Goal: Transaction & Acquisition: Purchase product/service

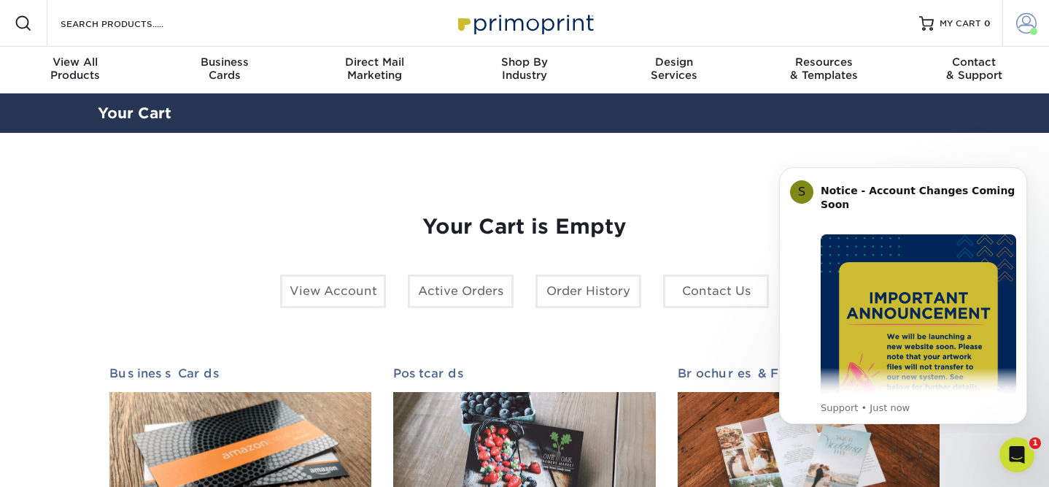
click at [1030, 26] on span at bounding box center [1026, 23] width 20 height 20
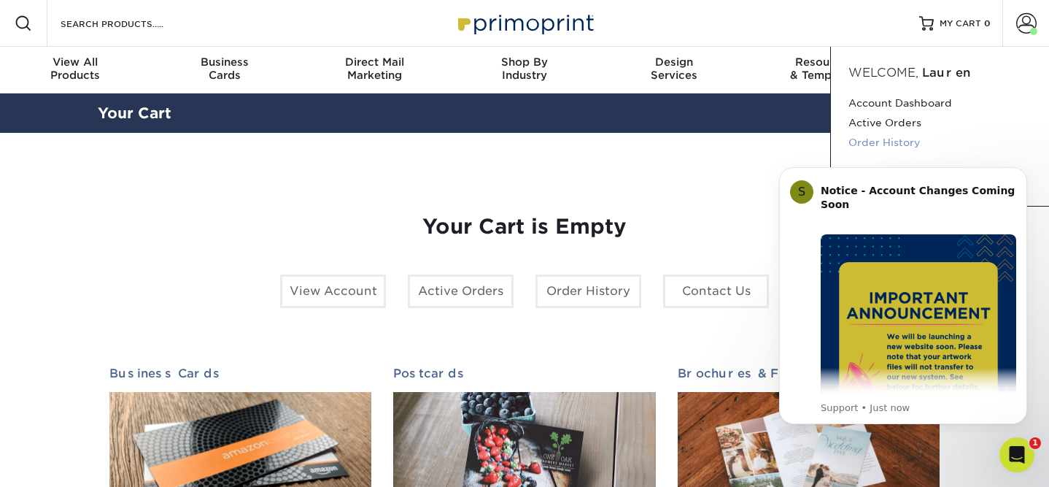
click at [900, 142] on link "Order History" at bounding box center [940, 143] width 183 height 20
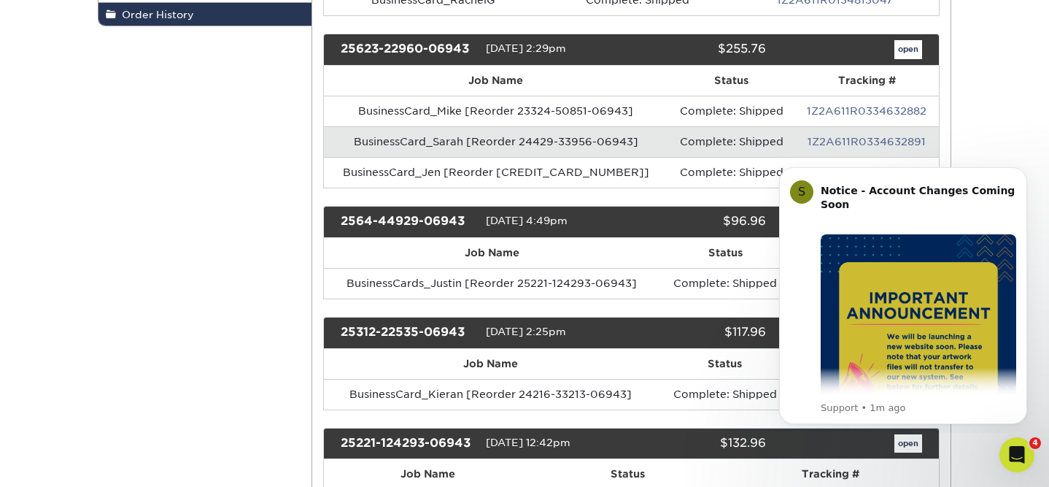
click at [596, 260] on th "Job Name" at bounding box center [492, 253] width 336 height 30
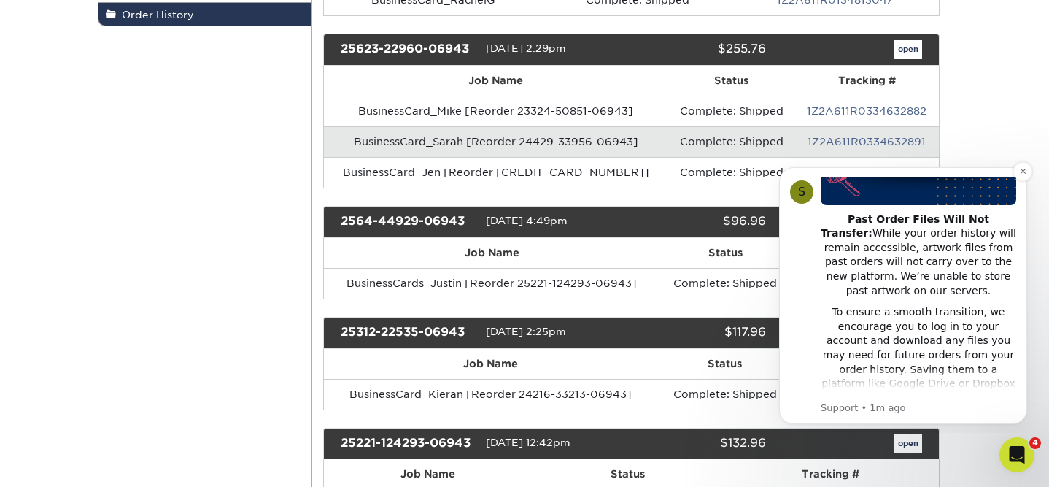
scroll to position [241, 0]
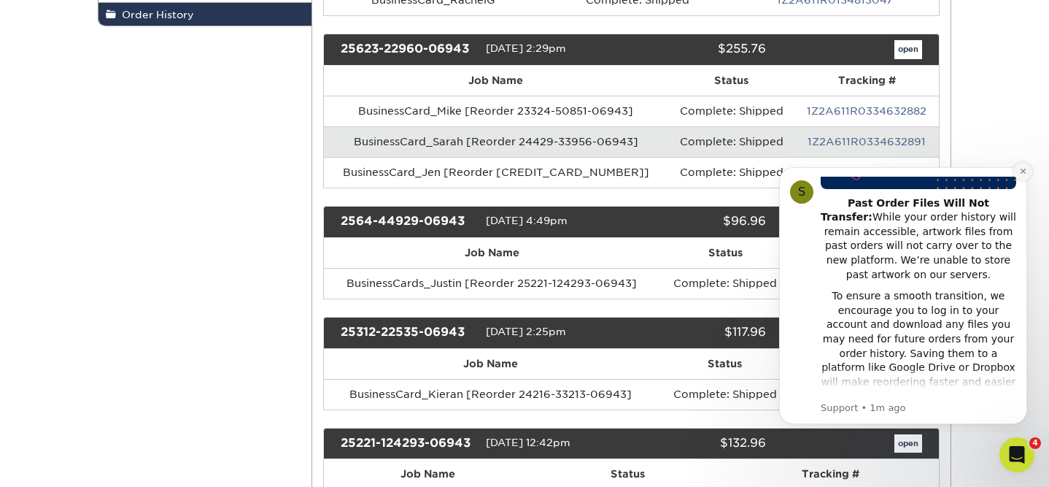
click at [1018, 175] on button "Dismiss notification" at bounding box center [1022, 171] width 19 height 19
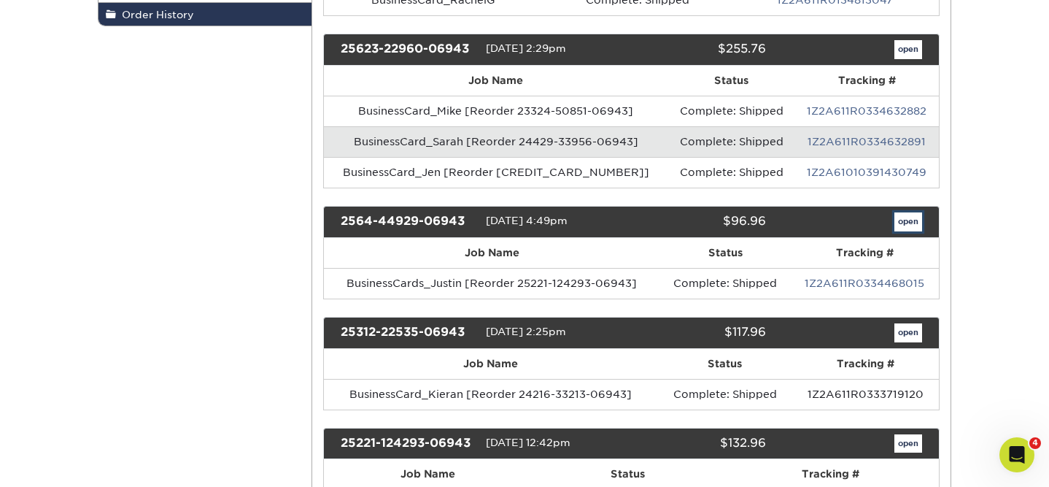
click at [912, 226] on link "open" at bounding box center [909, 221] width 28 height 19
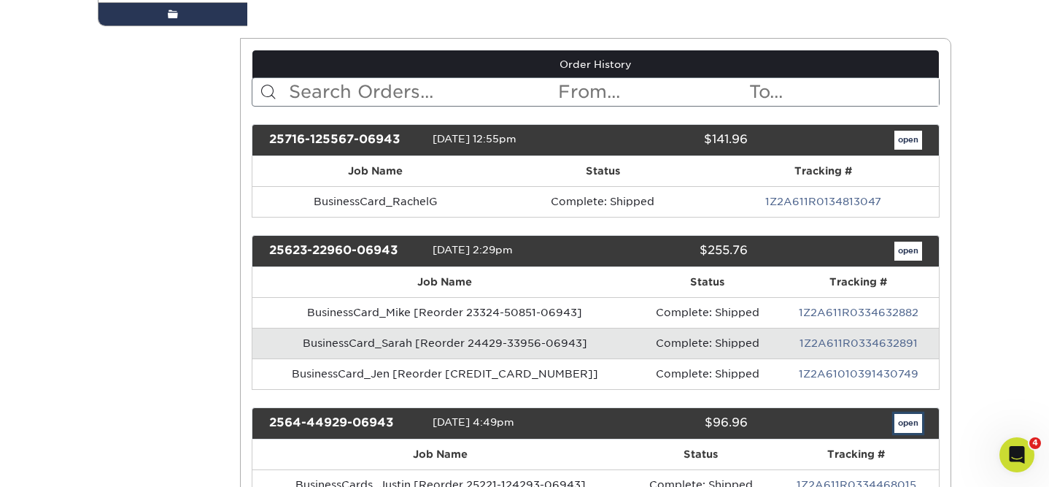
scroll to position [0, 0]
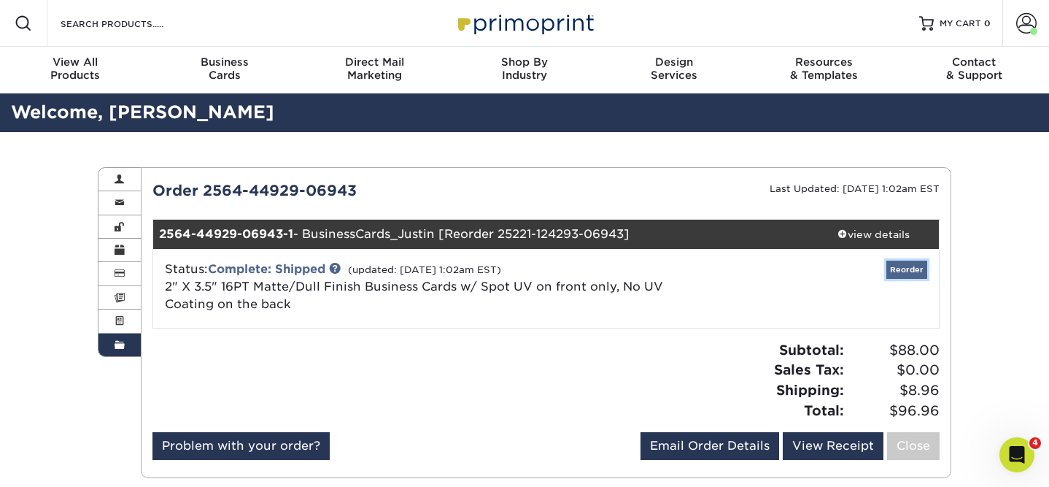
click at [899, 277] on link "Reorder" at bounding box center [907, 269] width 41 height 18
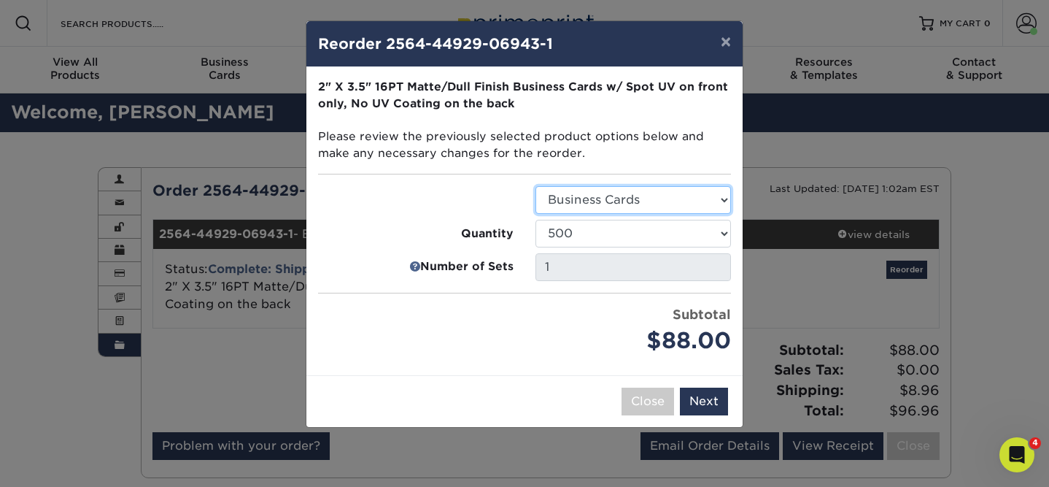
click at [613, 199] on select "Select Option Business Cards" at bounding box center [634, 200] width 196 height 28
click at [536, 186] on select "Select Option Business Cards" at bounding box center [634, 200] width 196 height 28
click at [608, 227] on select "500 1000 2500 5000 10000 15000 20000 25000" at bounding box center [634, 234] width 196 height 28
click at [536, 220] on select "500 1000 2500 5000 10000 15000 20000 25000" at bounding box center [634, 234] width 196 height 28
click at [699, 401] on button "Next" at bounding box center [704, 401] width 48 height 28
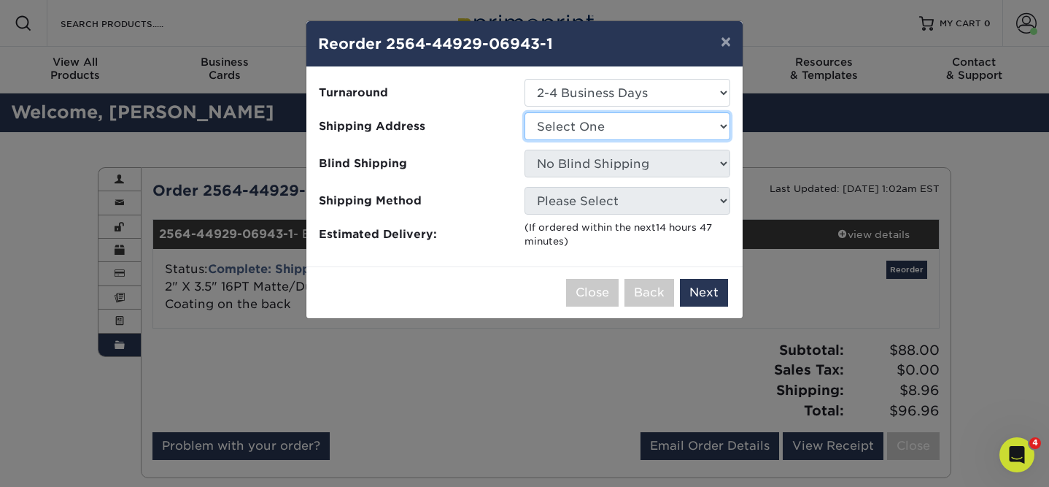
click at [576, 128] on select "Select One Pinnacle Hill Chiropractic" at bounding box center [628, 126] width 206 height 28
select select "95397"
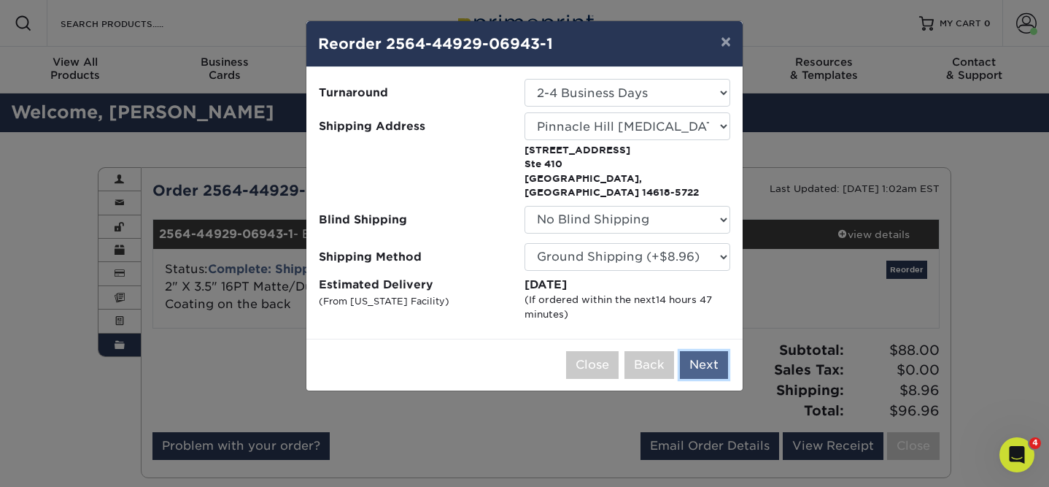
click at [702, 351] on button "Next" at bounding box center [704, 365] width 48 height 28
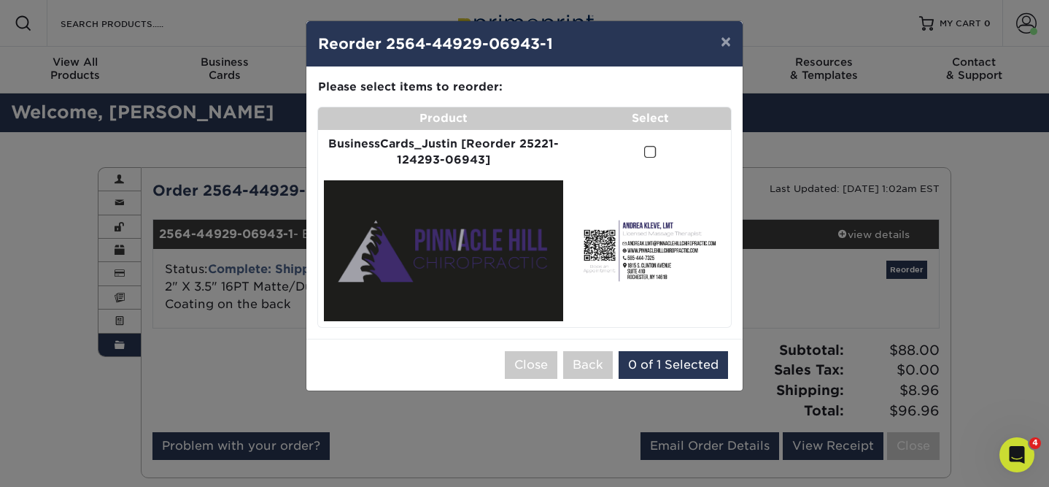
click at [652, 149] on span at bounding box center [650, 152] width 12 height 14
click at [0, 0] on input "checkbox" at bounding box center [0, 0] width 0 height 0
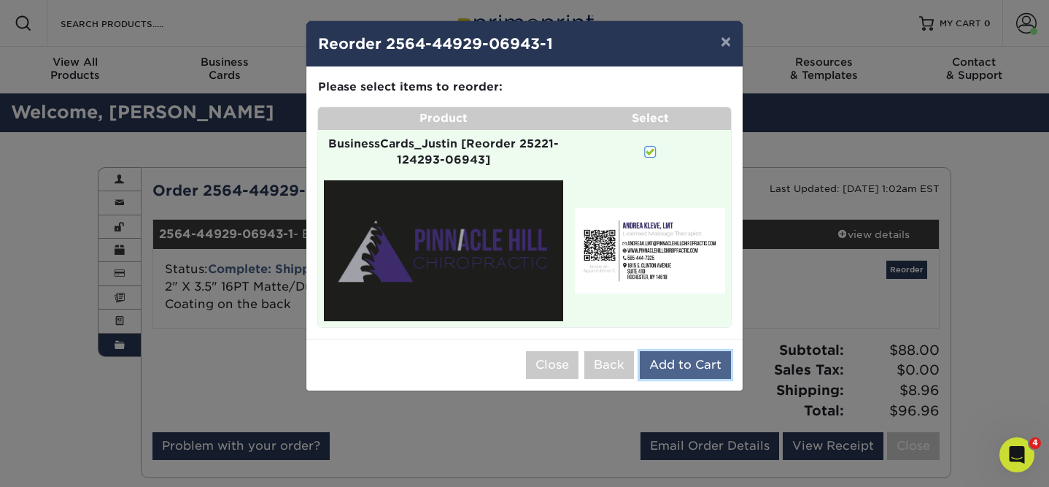
click at [674, 366] on button "Add to Cart" at bounding box center [685, 365] width 91 height 28
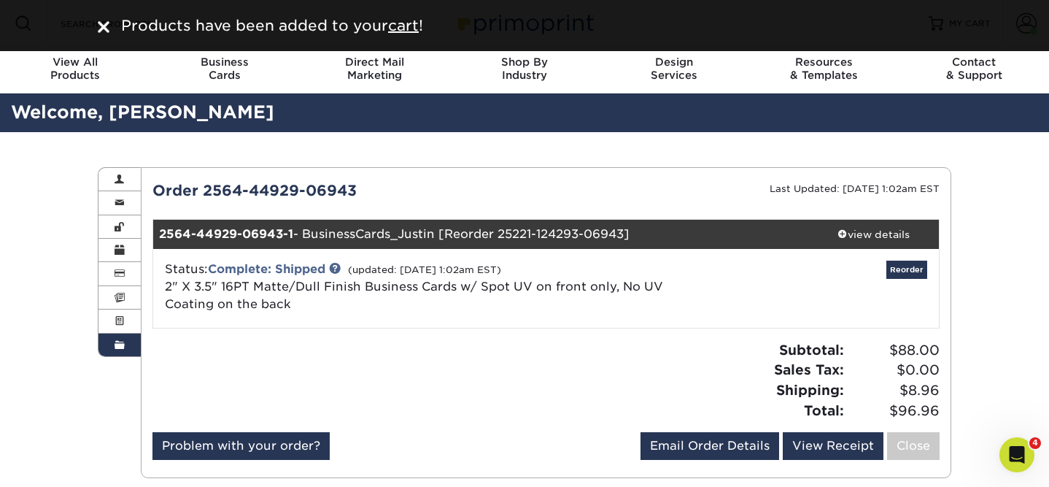
click at [595, 236] on div "2564-44929-06943-1 - BusinessCards_Justin [Reorder 25221-124293-06943]" at bounding box center [480, 234] width 655 height 29
click at [746, 226] on div "2564-44929-06943-1 - BusinessCards_Justin [Reorder 25221-124293-06943]" at bounding box center [480, 234] width 655 height 29
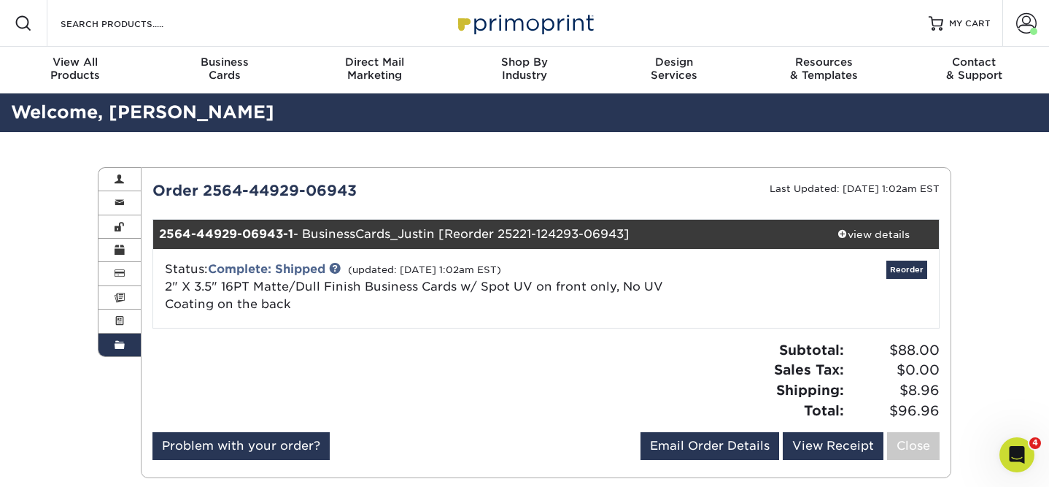
click at [601, 244] on div "2564-44929-06943-1 - BusinessCards_Justin [Reorder 25221-124293-06943]" at bounding box center [480, 234] width 655 height 29
click at [905, 272] on link "Reorder" at bounding box center [907, 269] width 41 height 18
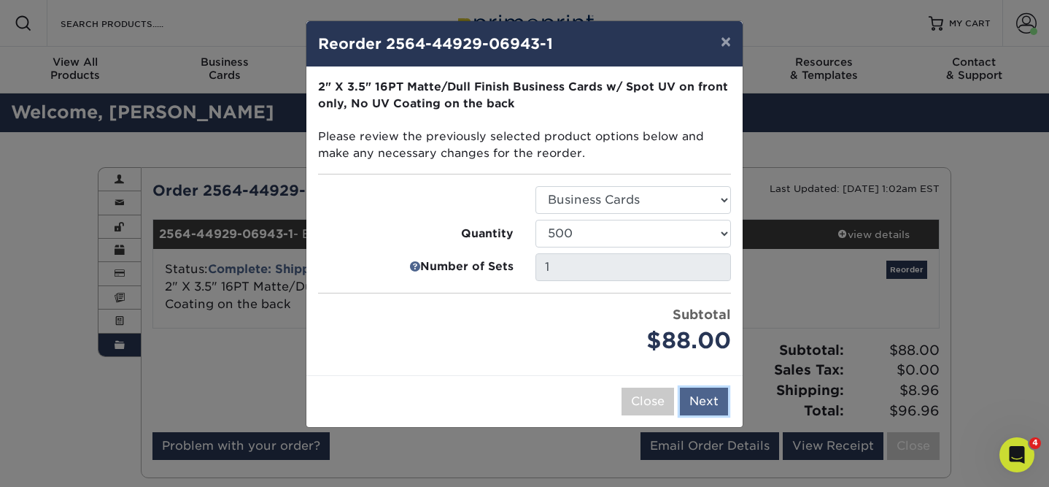
click at [706, 398] on button "Next" at bounding box center [704, 401] width 48 height 28
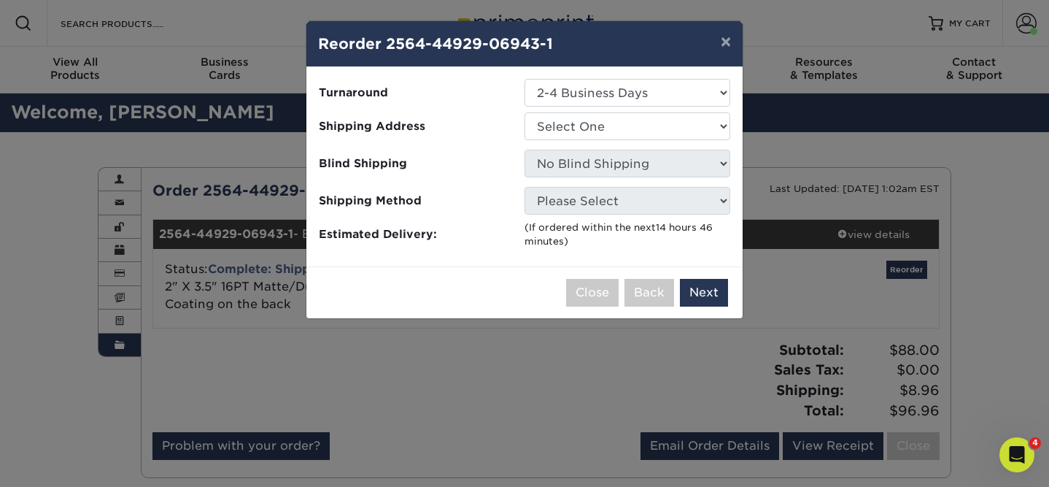
click at [579, 140] on li "Shipping Address Select One Pinnacle Hill Chiropractic" at bounding box center [524, 127] width 435 height 31
click at [582, 128] on select "Select One Pinnacle Hill Chiropractic" at bounding box center [628, 126] width 206 height 28
select select "95397"
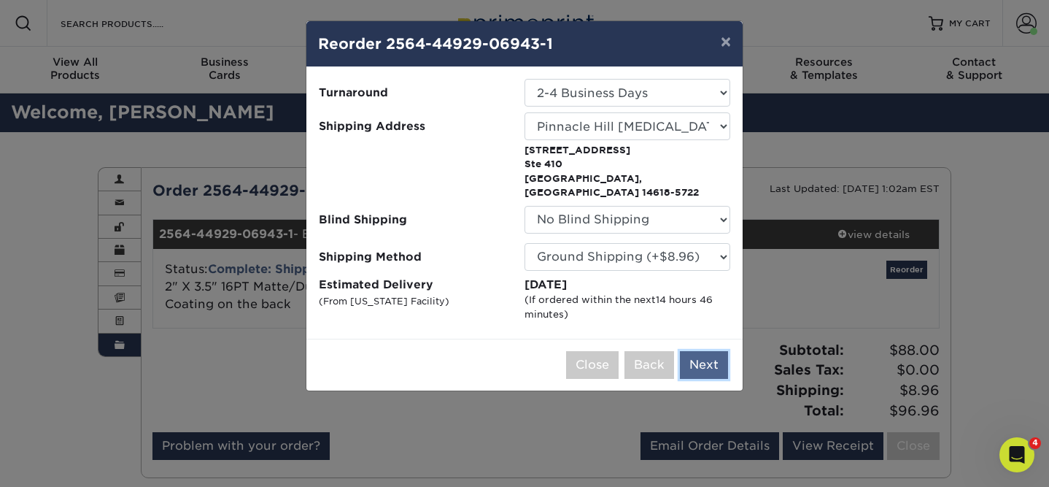
click at [707, 354] on button "Next" at bounding box center [704, 365] width 48 height 28
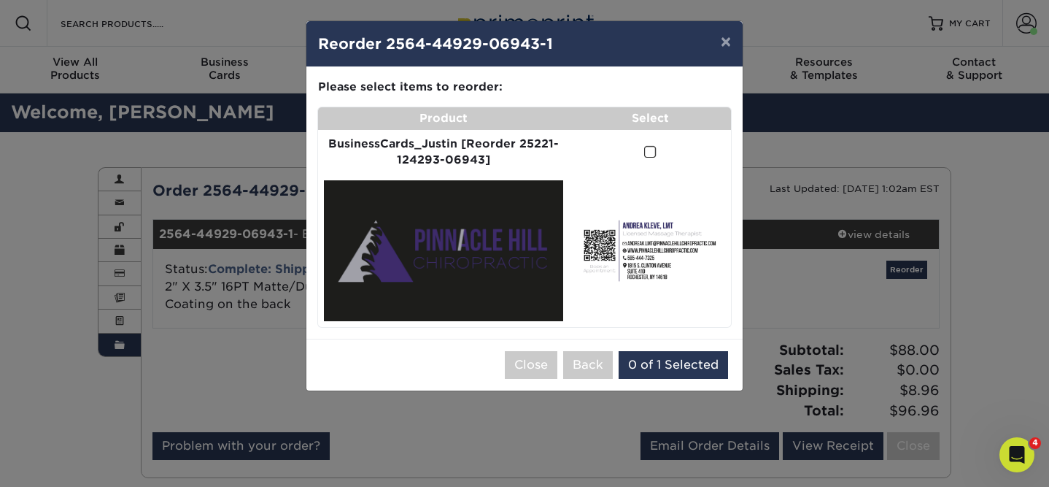
click at [649, 154] on span at bounding box center [650, 152] width 12 height 14
click at [0, 0] on input "checkbox" at bounding box center [0, 0] width 0 height 0
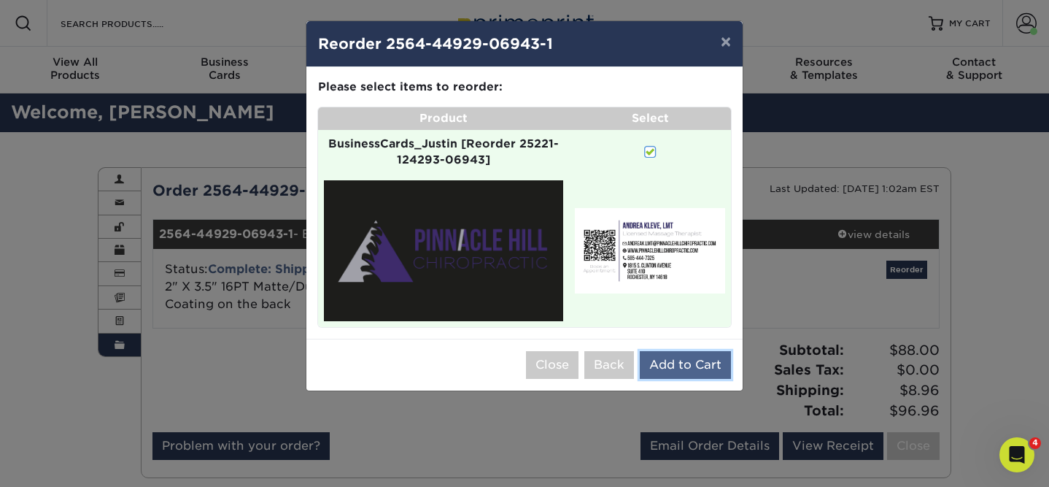
click at [681, 355] on button "Add to Cart" at bounding box center [685, 365] width 91 height 28
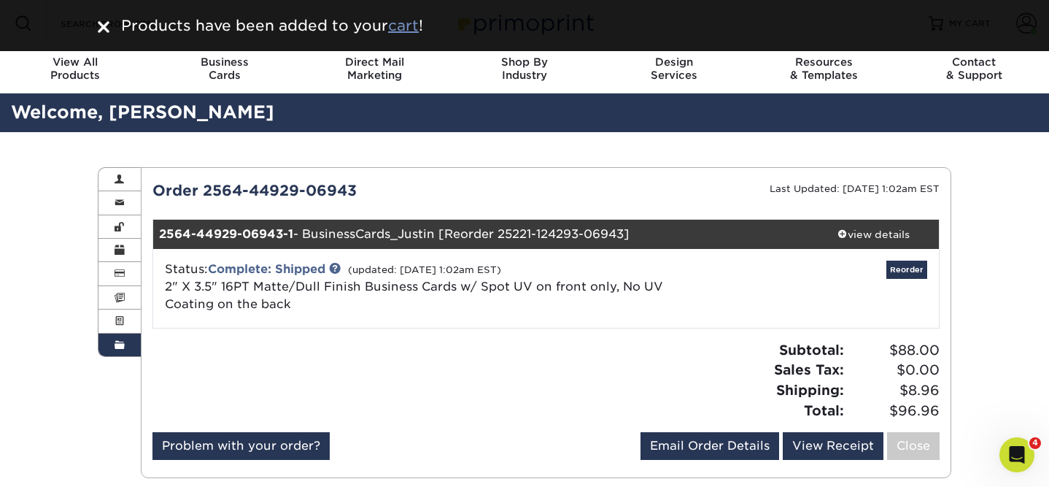
click at [404, 21] on u "cart" at bounding box center [403, 26] width 31 height 18
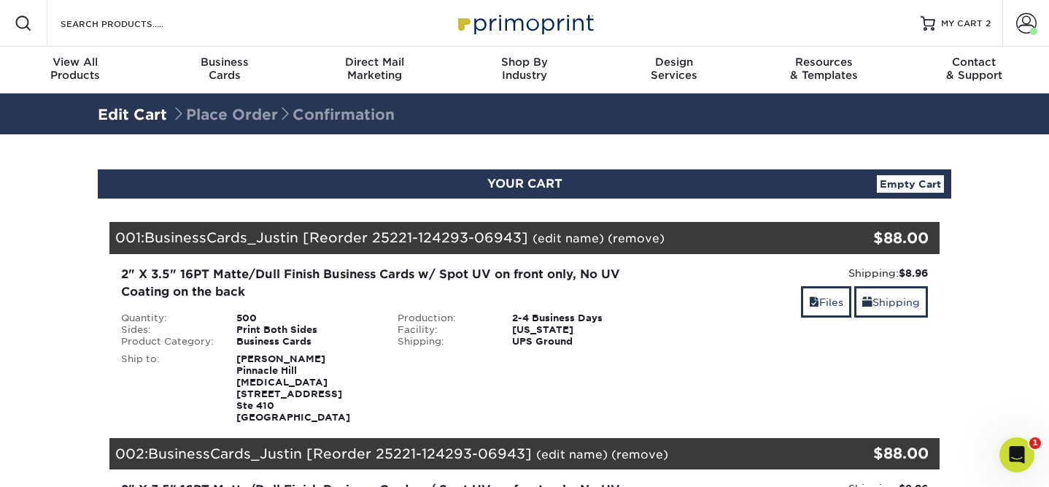
click at [565, 243] on link "(edit name)" at bounding box center [569, 238] width 72 height 14
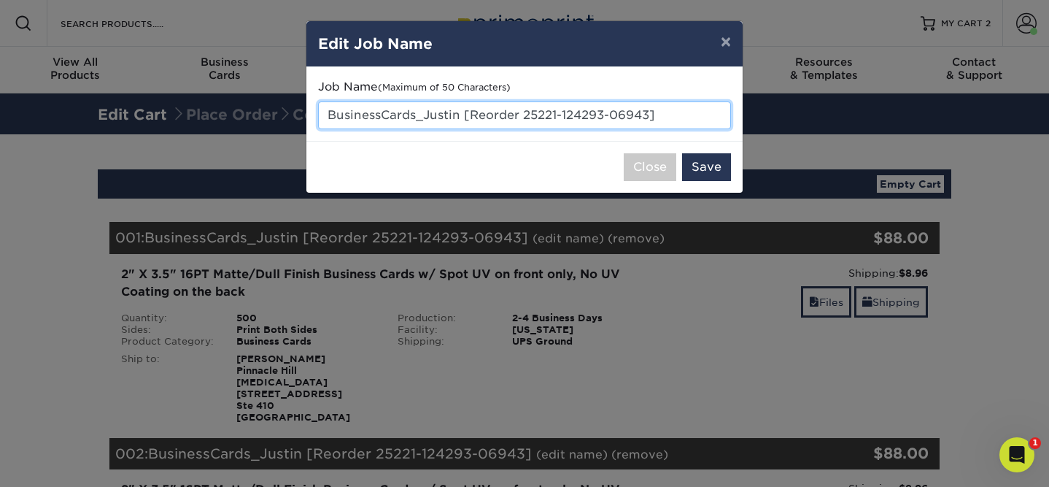
drag, startPoint x: 673, startPoint y: 113, endPoint x: 428, endPoint y: 121, distance: 245.3
click at [428, 121] on input "BusinessCards_Justin [Reorder 25221-124293-06943]" at bounding box center [524, 115] width 413 height 28
type input "BusinessCards_Steven"
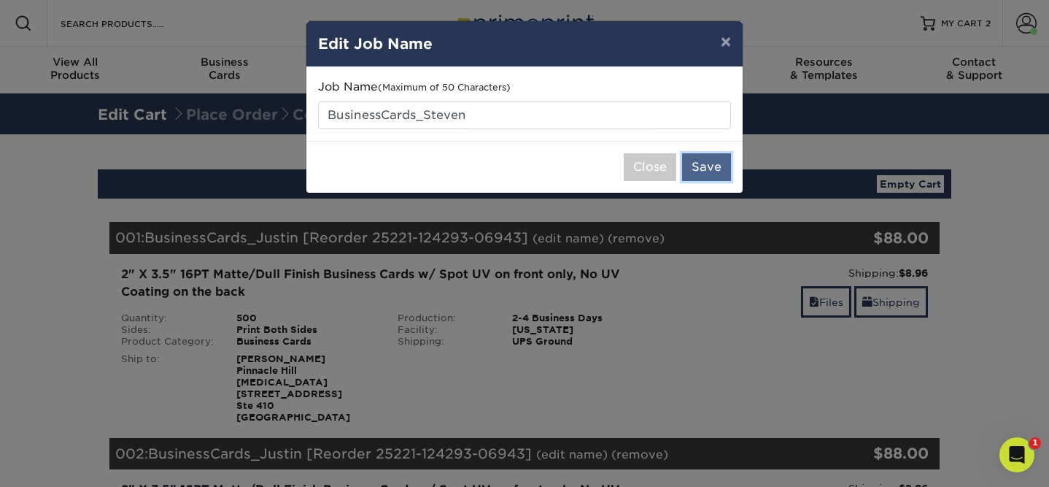
click at [714, 166] on button "Save" at bounding box center [706, 167] width 49 height 28
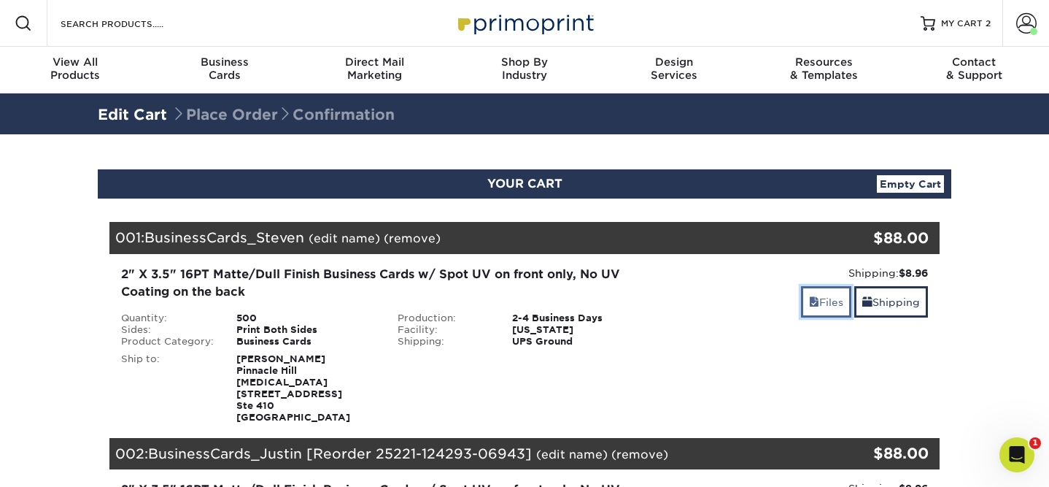
click at [816, 300] on link "Files" at bounding box center [826, 301] width 50 height 31
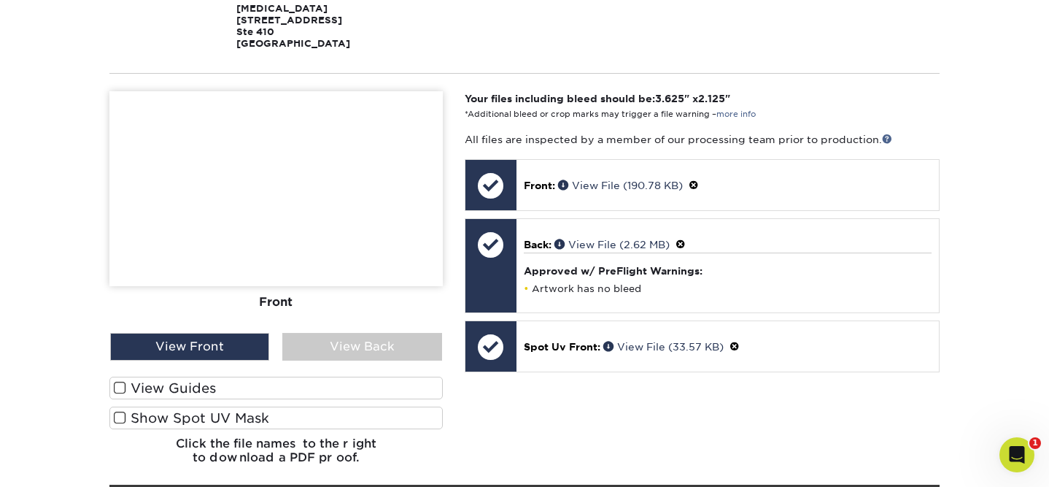
scroll to position [375, 0]
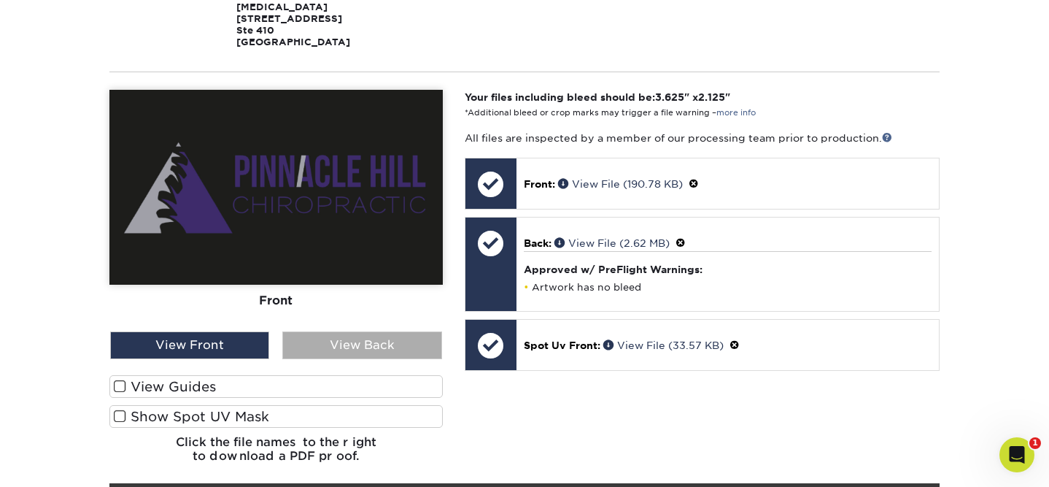
click at [352, 336] on div "View Back" at bounding box center [361, 345] width 159 height 28
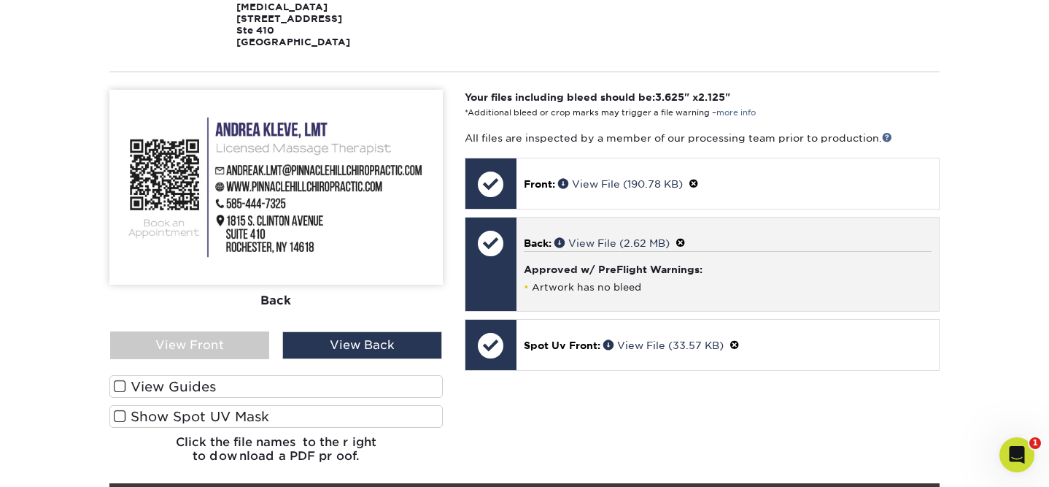
click at [683, 237] on span at bounding box center [681, 243] width 10 height 12
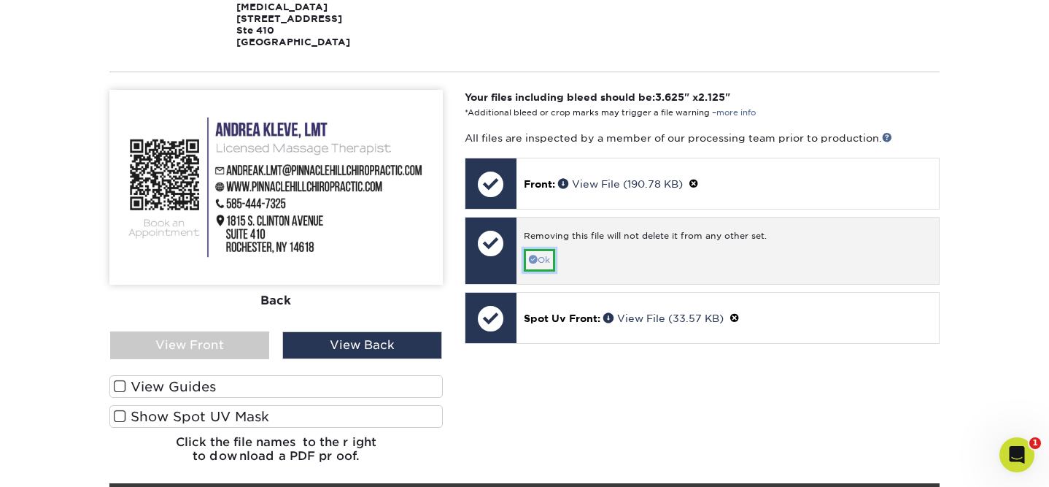
click at [550, 249] on link "Ok" at bounding box center [539, 260] width 31 height 23
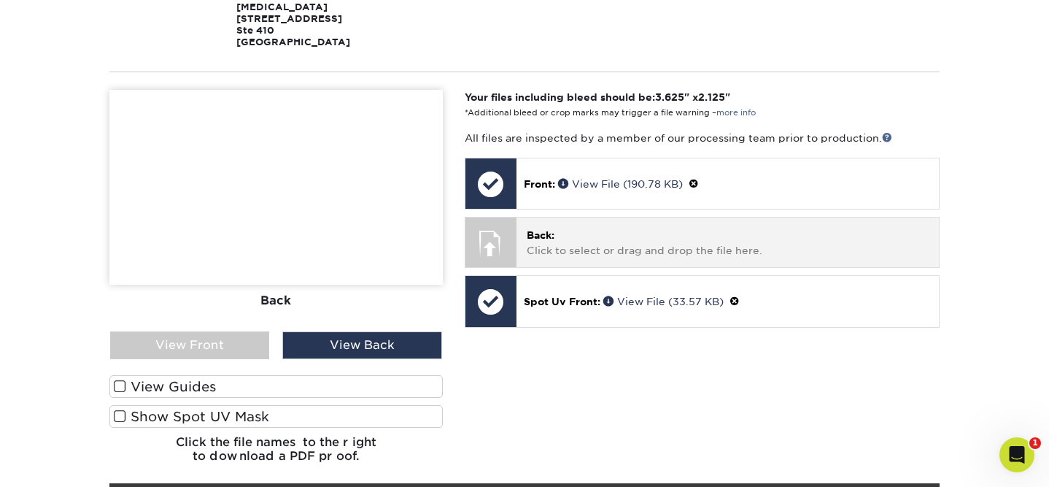
click at [546, 244] on p "Back: Click to select or drag and drop the file here." at bounding box center [728, 243] width 402 height 30
click at [546, 229] on p "Back: Click to select or drag and drop the file here." at bounding box center [728, 243] width 402 height 30
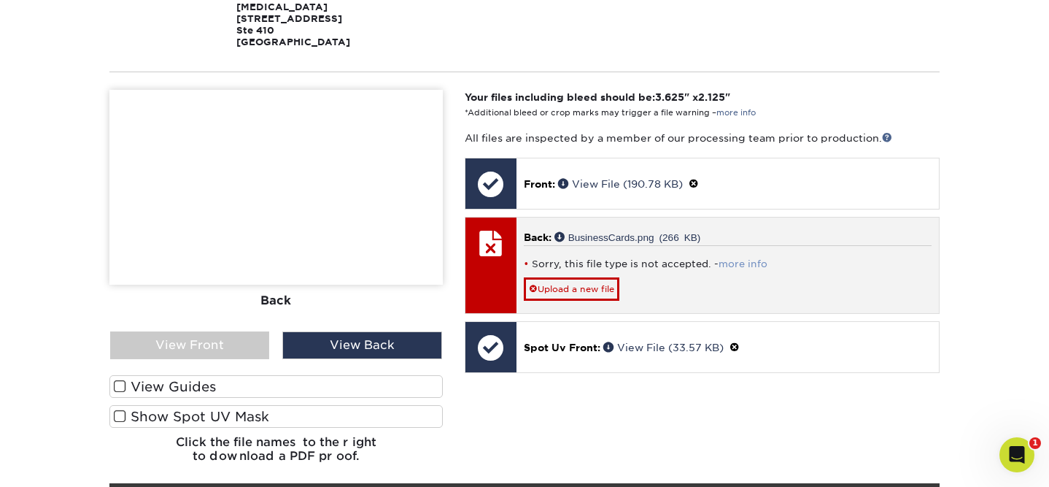
click at [749, 258] on link "more info" at bounding box center [743, 263] width 49 height 11
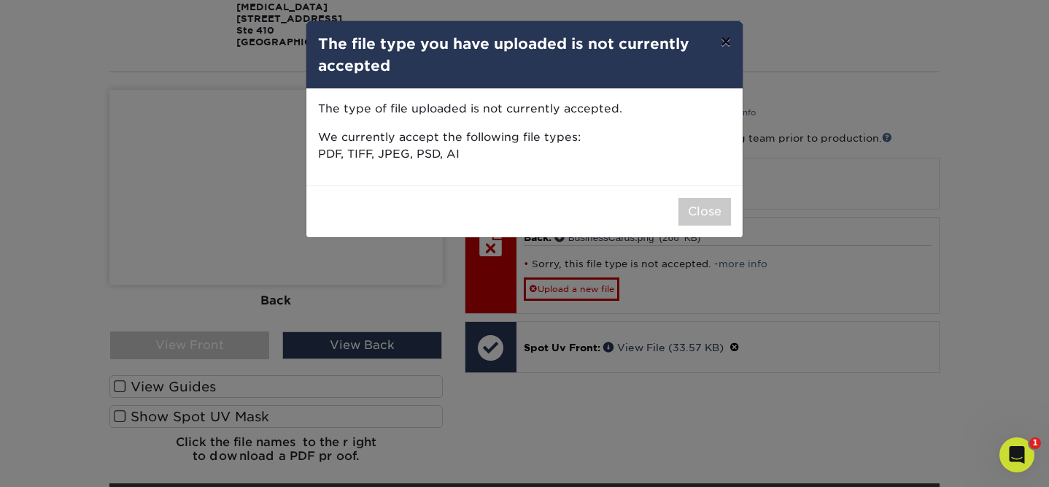
click at [725, 42] on button "×" at bounding box center [726, 41] width 34 height 41
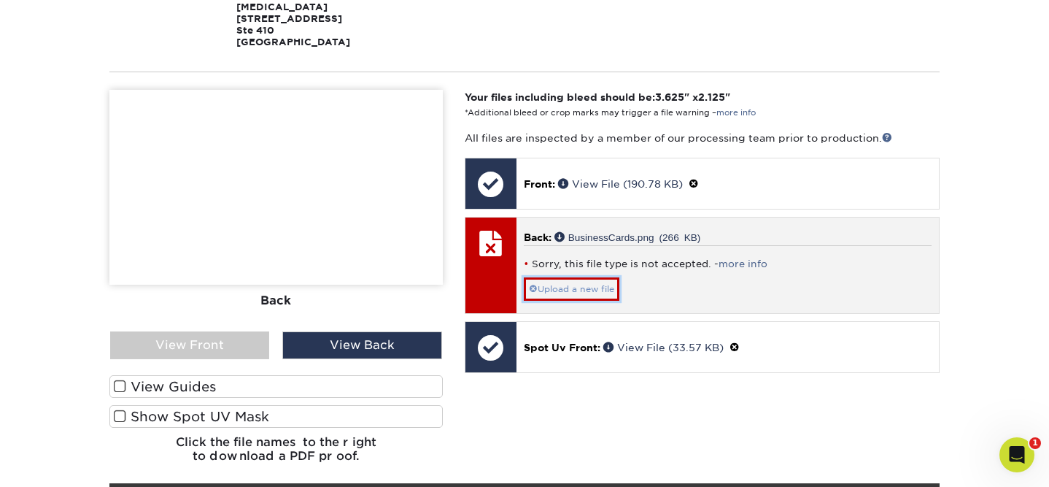
click at [594, 285] on link "Upload a new file" at bounding box center [572, 288] width 96 height 23
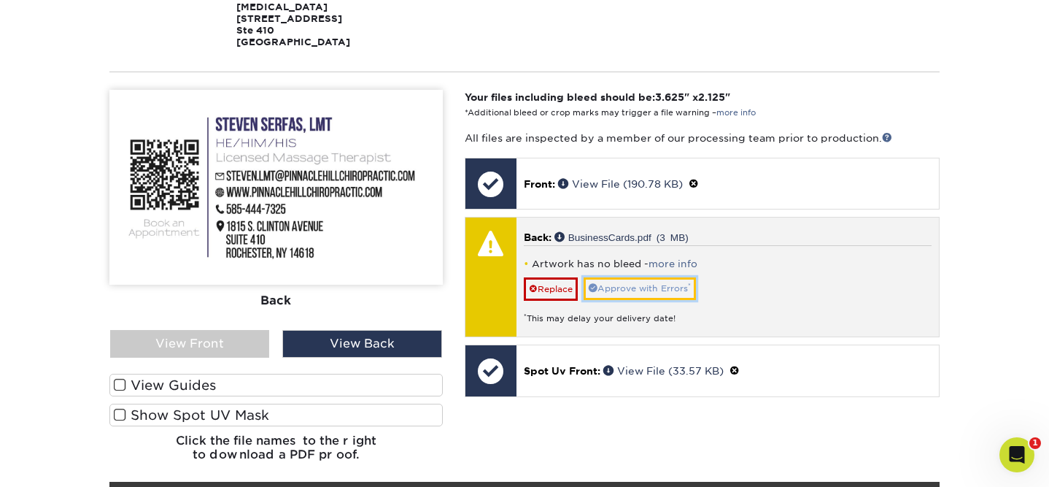
click at [625, 278] on link "Approve with Errors *" at bounding box center [640, 288] width 112 height 23
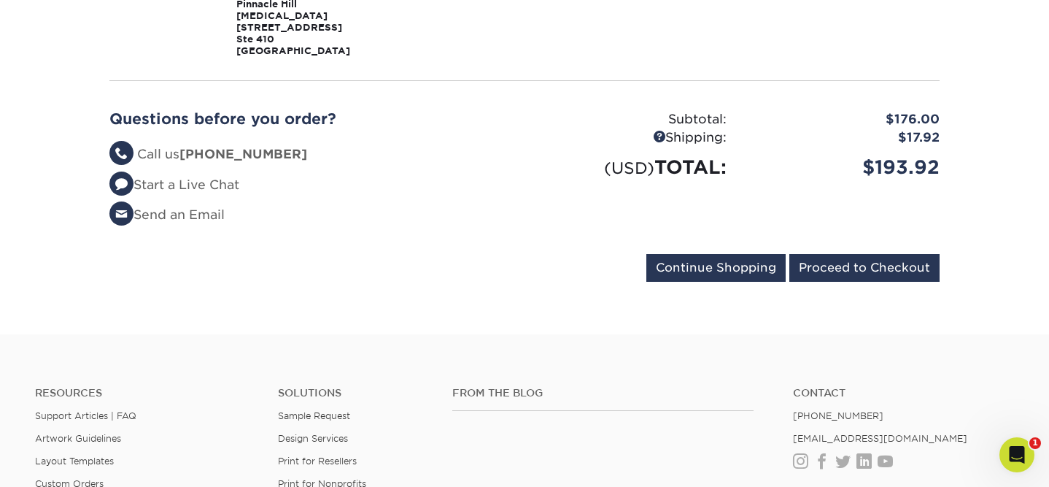
scroll to position [991, 0]
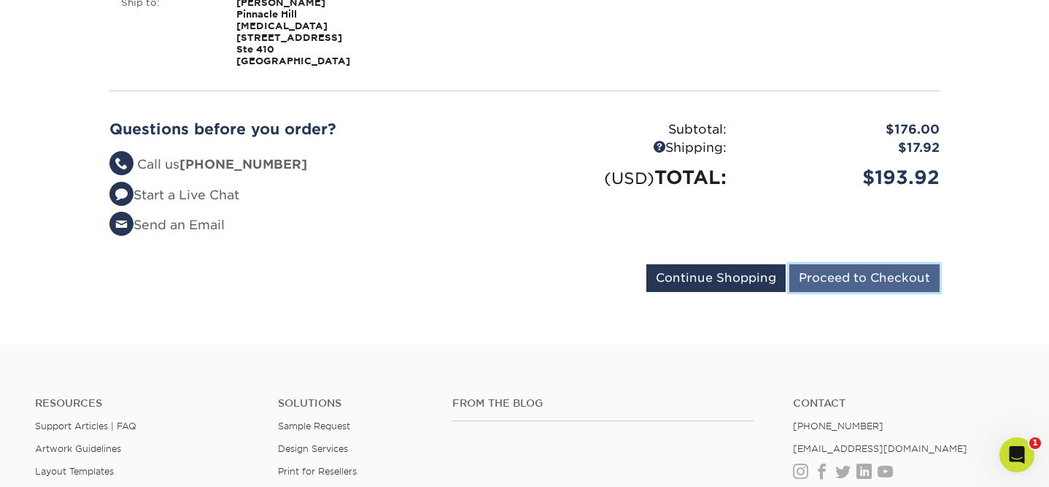
click at [876, 264] on input "Proceed to Checkout" at bounding box center [864, 278] width 150 height 28
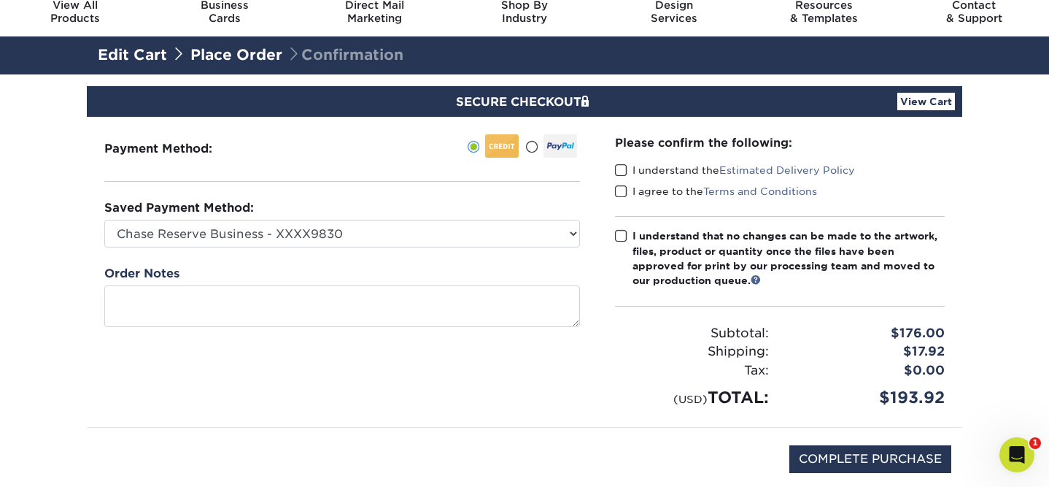
scroll to position [66, 0]
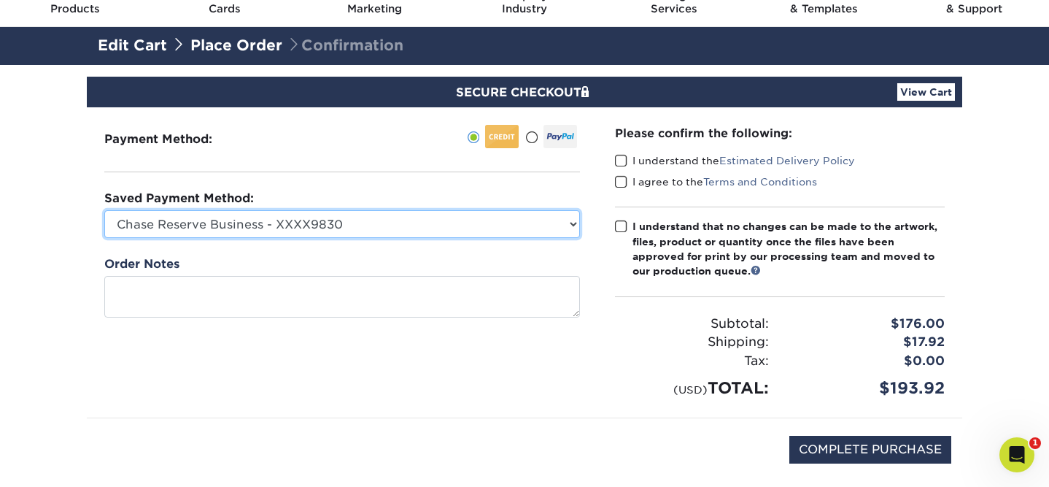
click at [555, 210] on select "Chase Reserve Business - XXXX9830 Chase Ink Business Preferred - XXXX1526 New C…" at bounding box center [342, 224] width 476 height 28
click at [104, 210] on select "Chase Reserve Business - XXXX9830 Chase Ink Business Preferred - XXXX1526 New C…" at bounding box center [342, 224] width 476 height 28
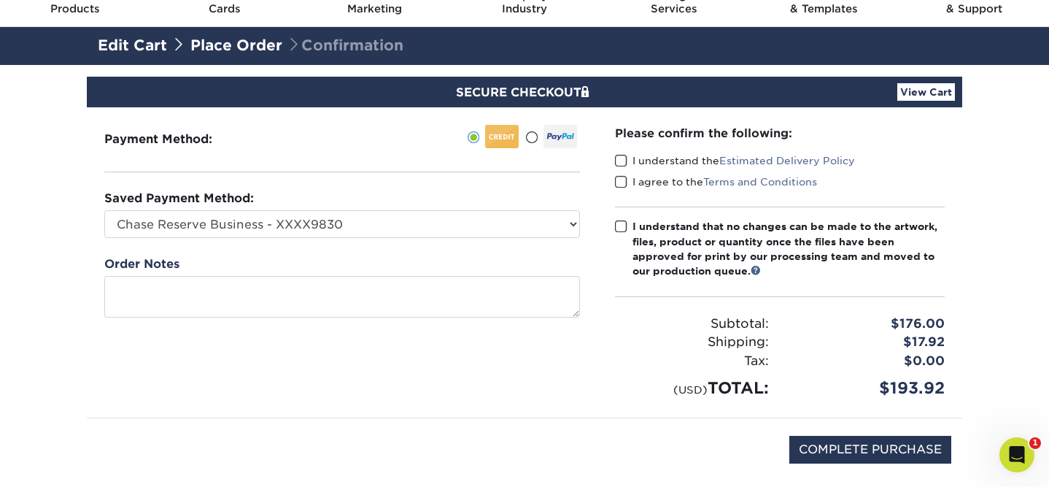
click at [620, 166] on span at bounding box center [621, 161] width 12 height 14
click at [0, 0] on input "I understand the Estimated Delivery Policy" at bounding box center [0, 0] width 0 height 0
click at [620, 185] on span at bounding box center [621, 182] width 12 height 14
click at [0, 0] on input "I agree to the Terms and Conditions" at bounding box center [0, 0] width 0 height 0
click at [622, 217] on div "Please confirm the following: I understand the Estimated Delivery Policy I agre…" at bounding box center [780, 262] width 330 height 275
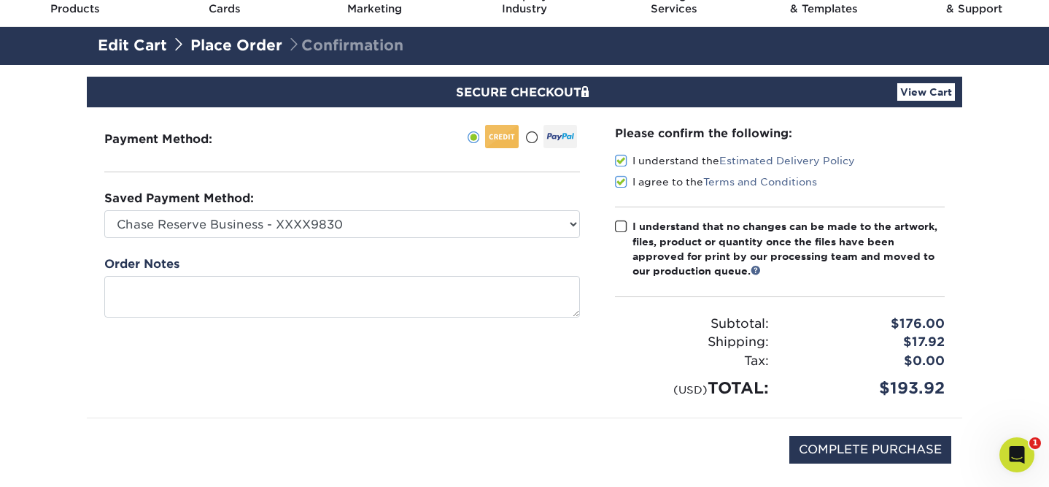
click at [622, 228] on span at bounding box center [621, 227] width 12 height 14
click at [0, 0] on input "I understand that no changes can be made to the artwork, files, product or quan…" at bounding box center [0, 0] width 0 height 0
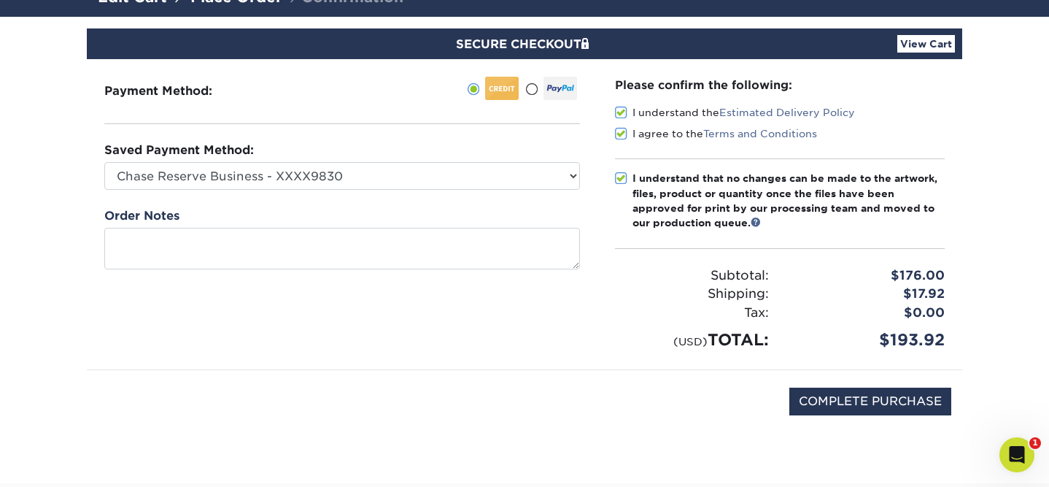
scroll to position [159, 0]
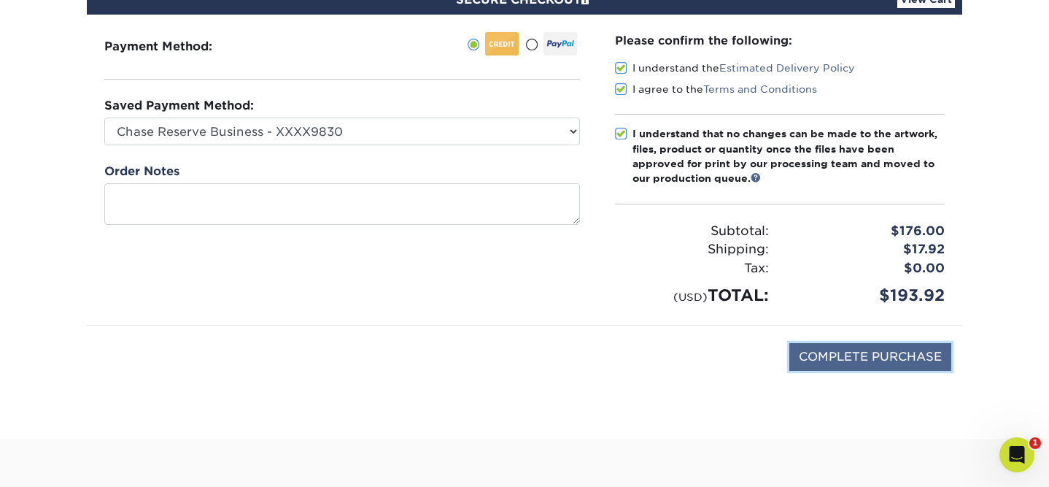
click at [900, 358] on input "COMPLETE PURCHASE" at bounding box center [870, 357] width 162 height 28
type input "PROCESSING, PLEASE WAIT..."
